Goal: Task Accomplishment & Management: Manage account settings

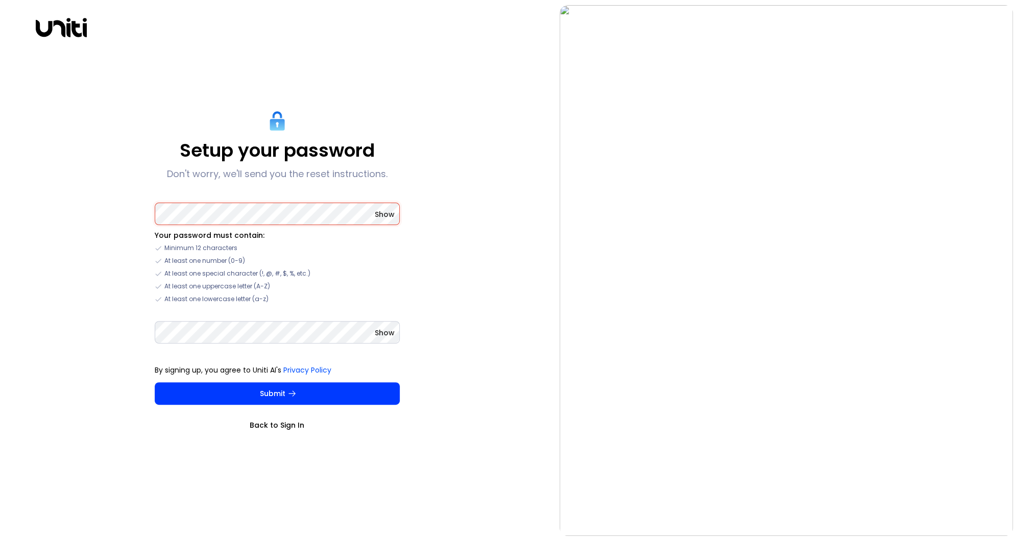
click at [278, 425] on link "Back to Sign In" at bounding box center [277, 425] width 245 height 10
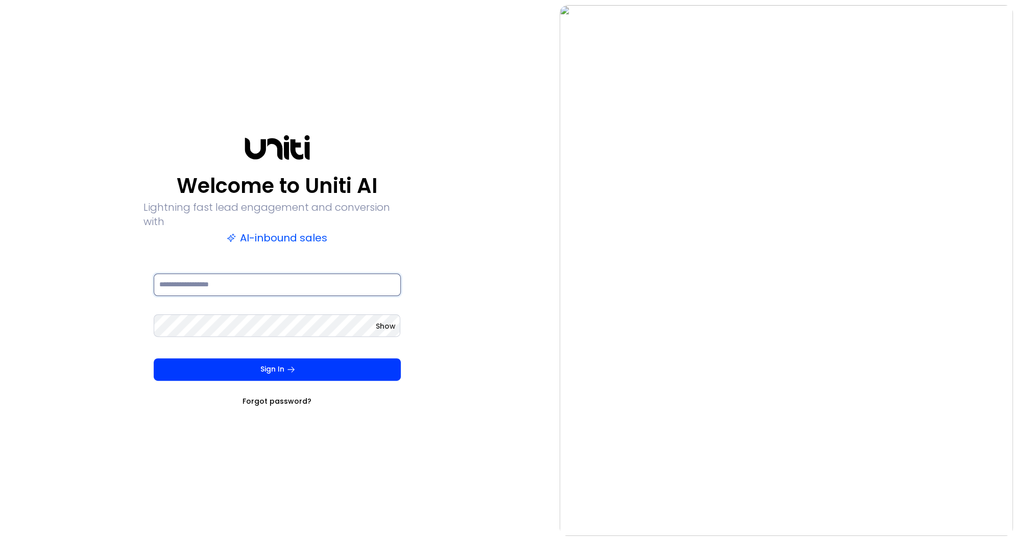
type input "**********"
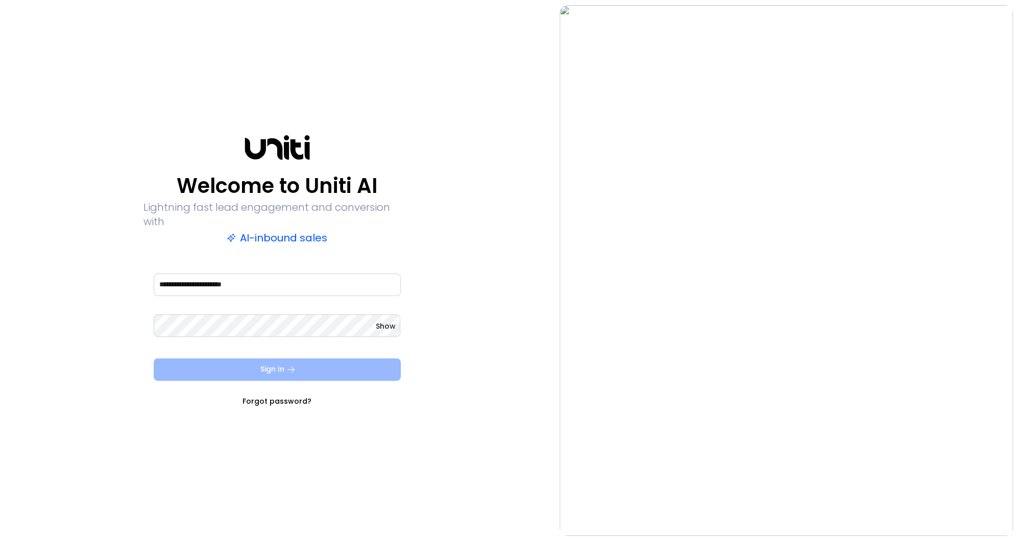
click at [293, 366] on icon "submit" at bounding box center [290, 369] width 9 height 9
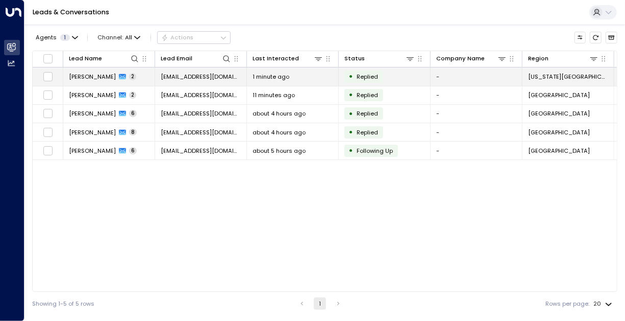
click at [92, 75] on span "[PERSON_NAME]" at bounding box center [92, 77] width 47 height 8
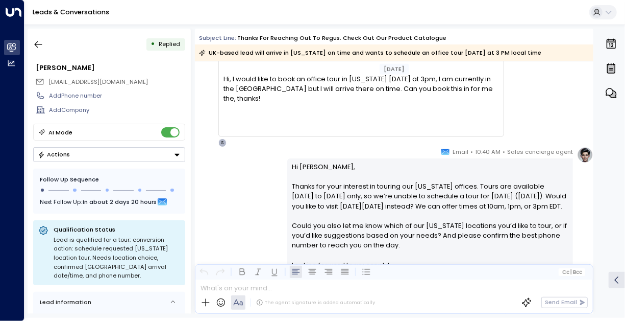
scroll to position [136, 0]
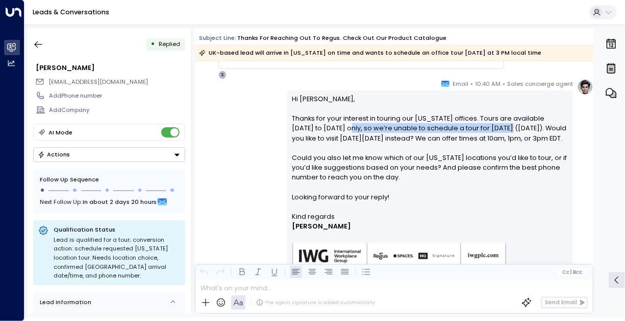
drag, startPoint x: 331, startPoint y: 128, endPoint x: 492, endPoint y: 128, distance: 160.8
click at [492, 128] on p "Hi [PERSON_NAME], Thanks for your interest in touring our [US_STATE] offices. T…" at bounding box center [431, 152] width 276 height 117
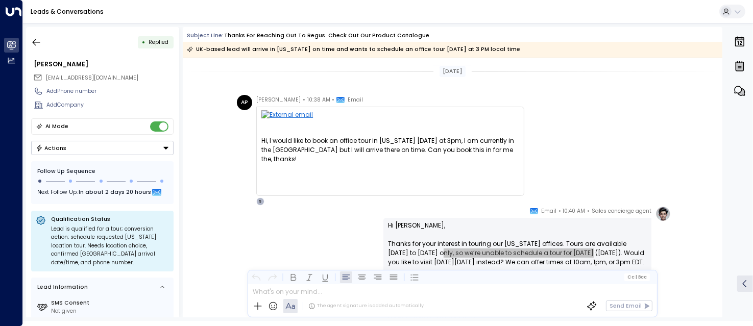
scroll to position [68, 0]
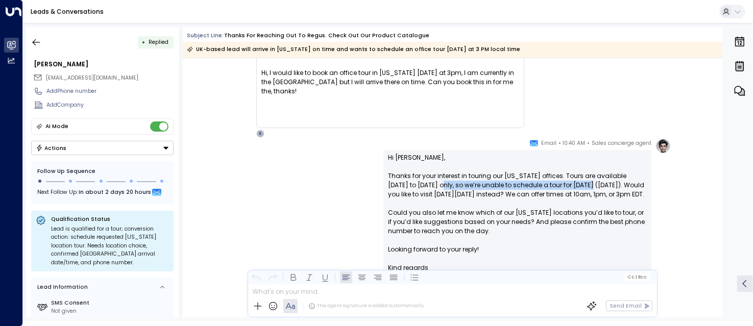
drag, startPoint x: 404, startPoint y: 204, endPoint x: 412, endPoint y: 204, distance: 8.2
click at [412, 204] on p "Hi [PERSON_NAME], Thanks for your interest in touring our [US_STATE] offices. T…" at bounding box center [517, 208] width 259 height 110
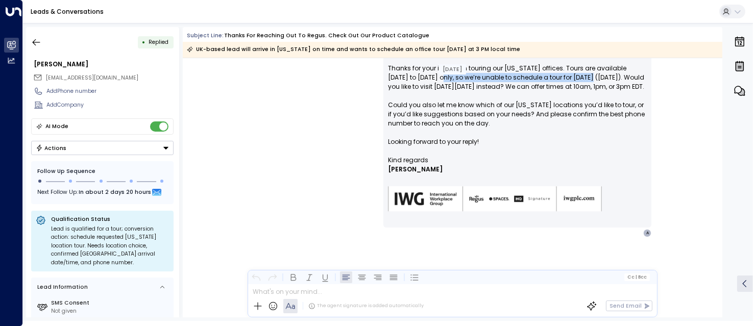
scroll to position [181, 0]
